Goal: Task Accomplishment & Management: Manage account settings

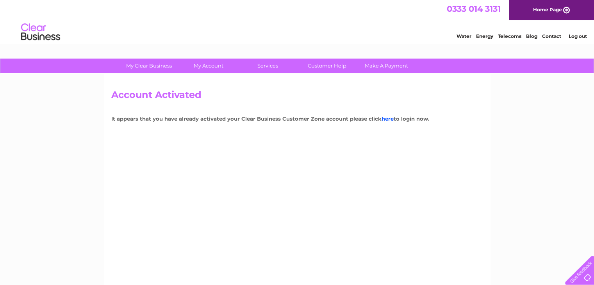
click at [386, 116] on link "here" at bounding box center [387, 119] width 12 height 6
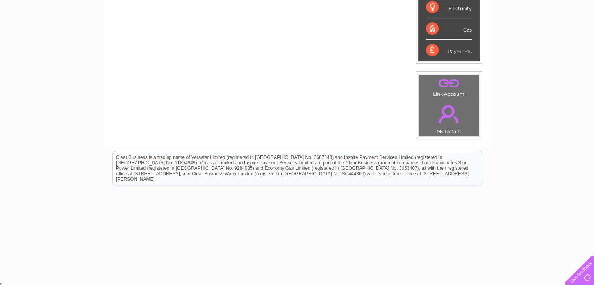
scroll to position [178, 0]
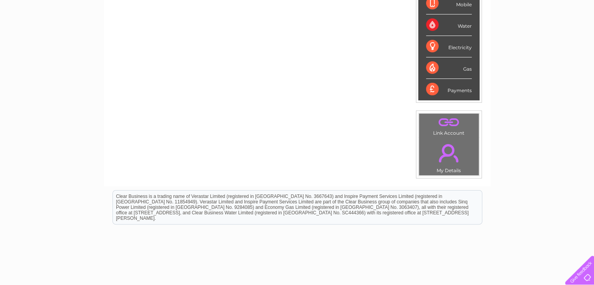
click at [452, 139] on link "." at bounding box center [449, 152] width 56 height 27
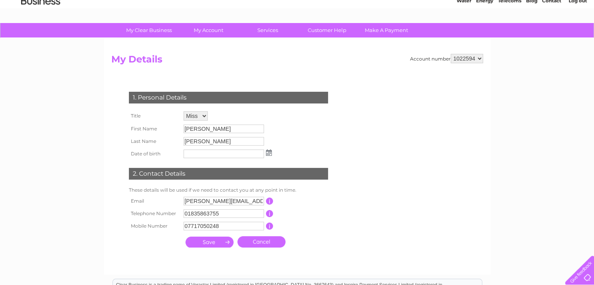
scroll to position [87, 0]
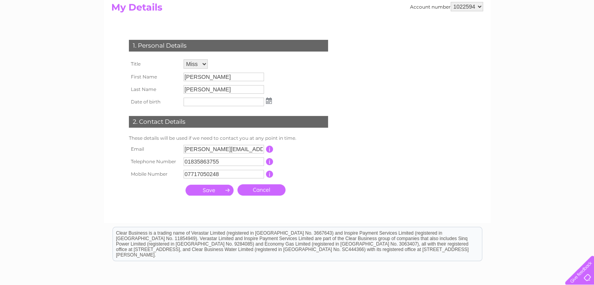
click at [215, 191] on input "submit" at bounding box center [209, 190] width 48 height 11
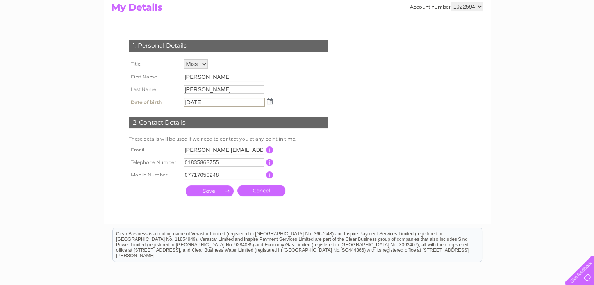
click at [216, 193] on input "submit" at bounding box center [209, 190] width 48 height 11
click at [311, 173] on td "This should be a valid mobile number starting with 07 and be at least 10 charac…" at bounding box center [304, 175] width 62 height 12
click at [205, 195] on input "submit" at bounding box center [209, 190] width 48 height 11
click at [268, 102] on img at bounding box center [270, 101] width 6 height 6
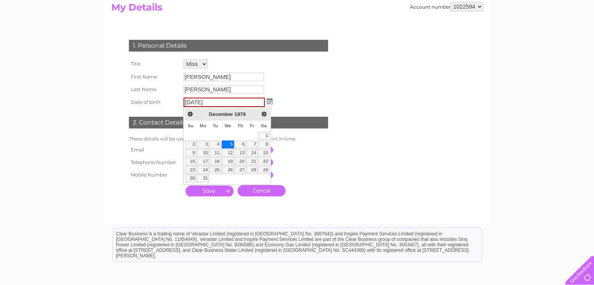
click at [228, 145] on link "5" at bounding box center [228, 145] width 12 height 8
type input "05/12/1979"
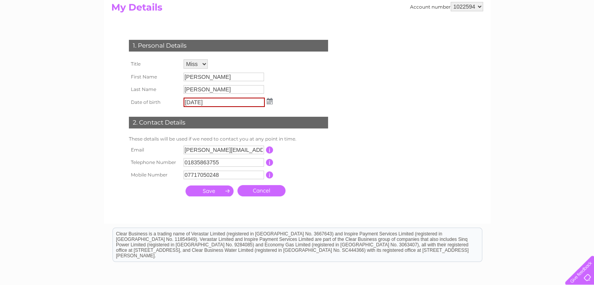
click at [214, 194] on input "submit" at bounding box center [209, 190] width 48 height 11
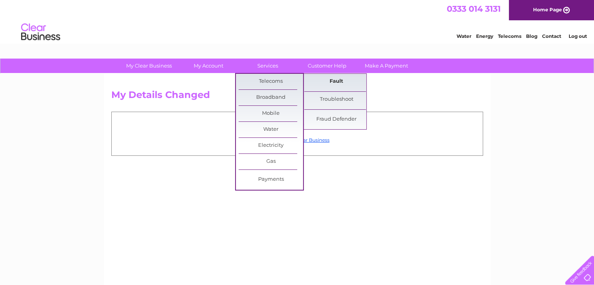
click at [331, 85] on link "Fault" at bounding box center [336, 82] width 64 height 16
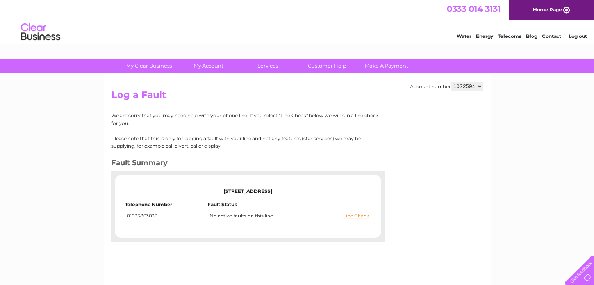
click at [511, 35] on link "Telecoms" at bounding box center [509, 36] width 23 height 6
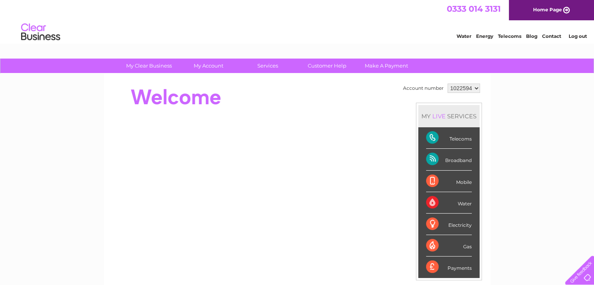
click at [547, 36] on link "Contact" at bounding box center [551, 36] width 19 height 6
